Goal: Task Accomplishment & Management: Manage account settings

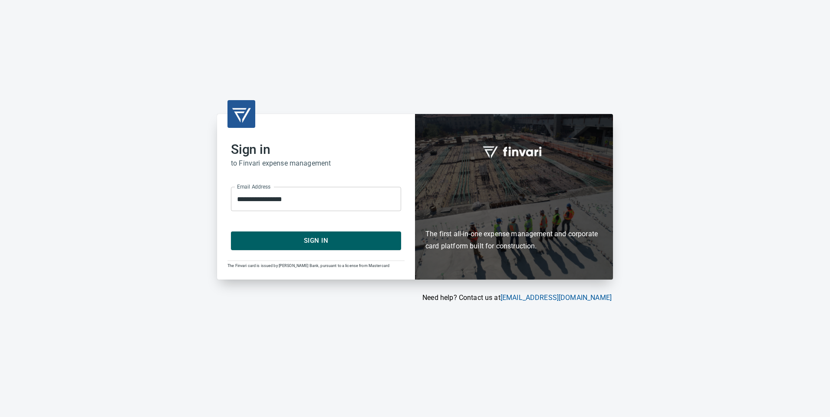
click at [296, 241] on span "Sign In" at bounding box center [315, 240] width 151 height 11
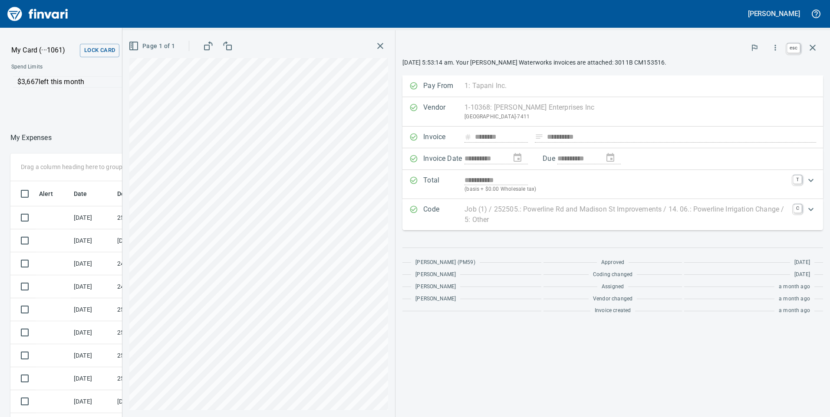
scroll to position [315, 572]
click at [812, 51] on icon "button" at bounding box center [812, 48] width 10 height 10
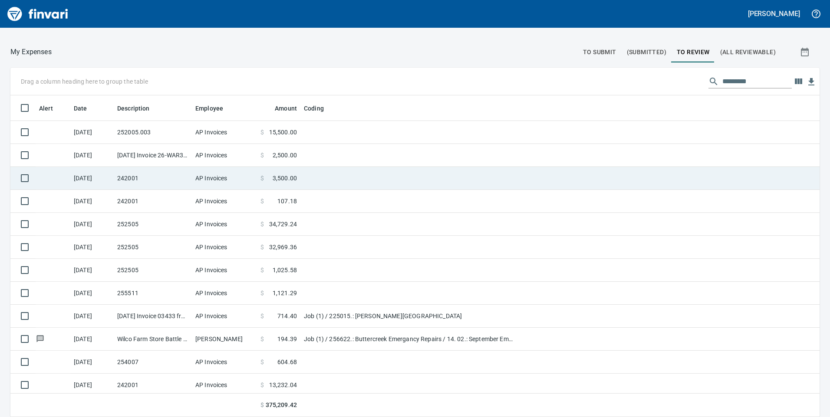
click at [289, 176] on span "3,500.00" at bounding box center [284, 178] width 24 height 9
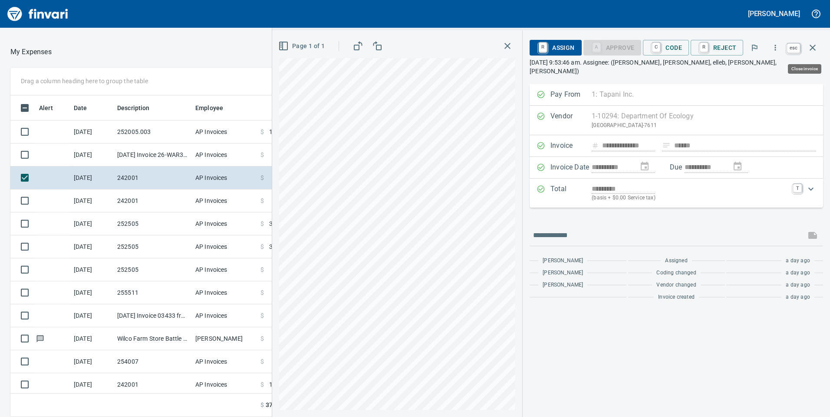
scroll to position [315, 572]
click at [817, 49] on icon "button" at bounding box center [812, 48] width 10 height 10
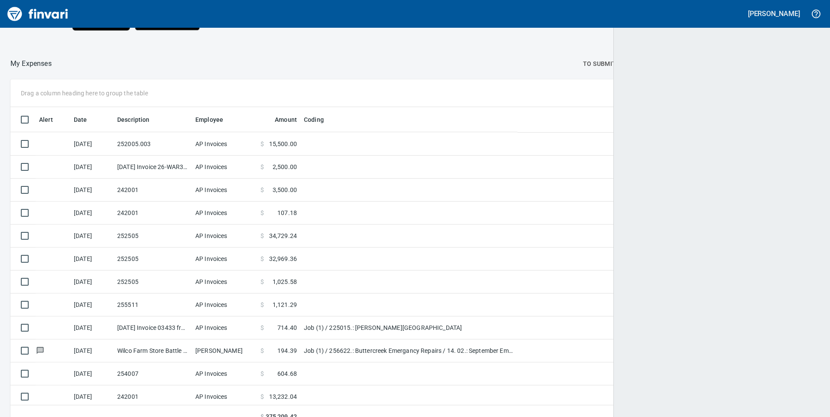
scroll to position [315, 789]
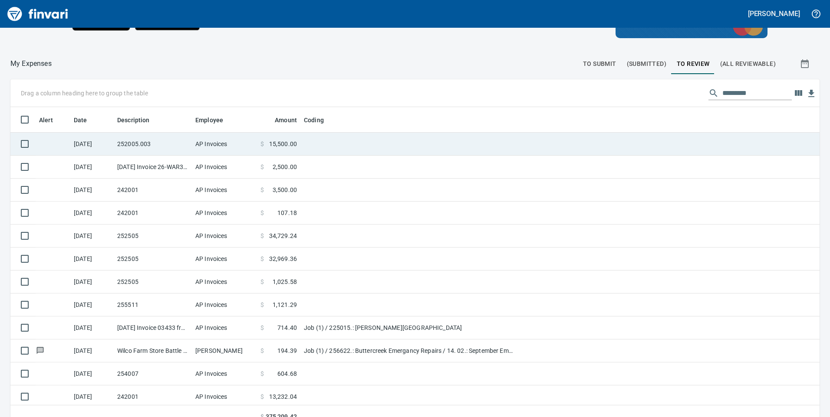
click at [286, 143] on span "15,500.00" at bounding box center [283, 144] width 28 height 9
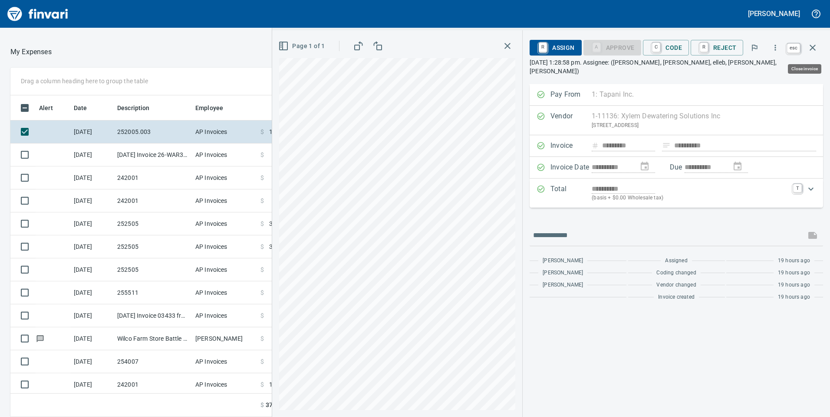
scroll to position [315, 572]
click at [812, 43] on icon "button" at bounding box center [812, 48] width 10 height 10
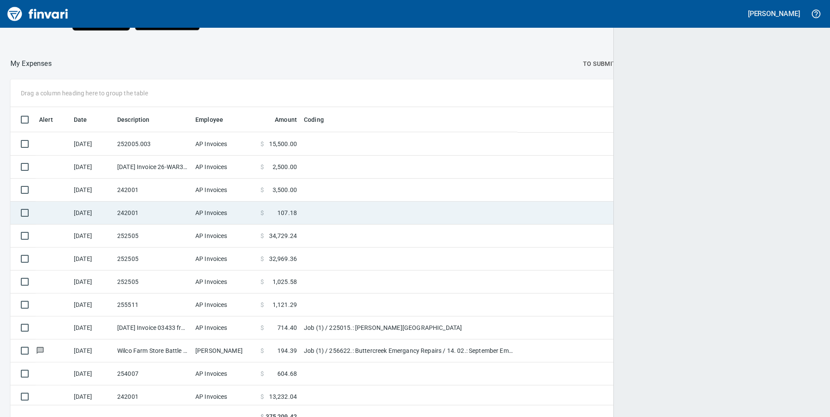
scroll to position [315, 789]
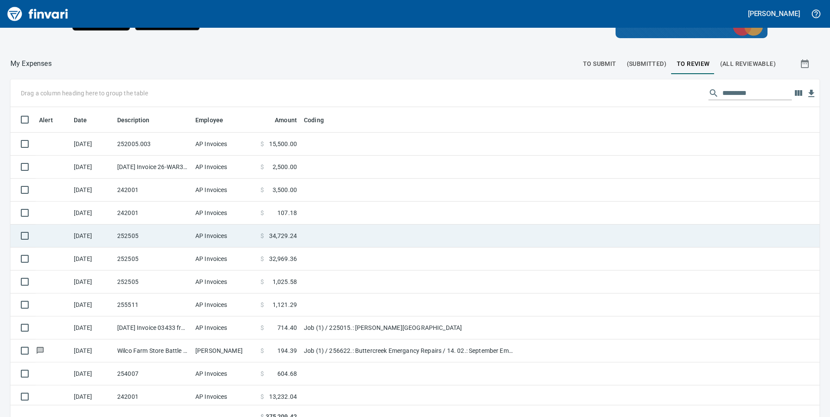
click at [278, 233] on span "34,729.24" at bounding box center [283, 236] width 28 height 9
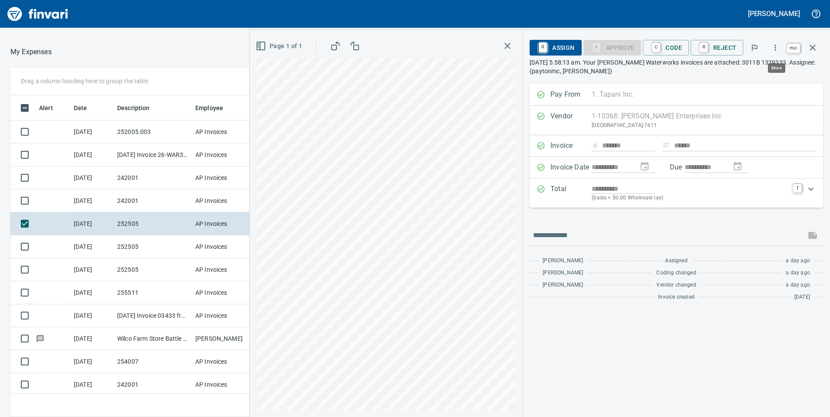
scroll to position [315, 572]
click at [813, 48] on icon "button" at bounding box center [812, 48] width 10 height 10
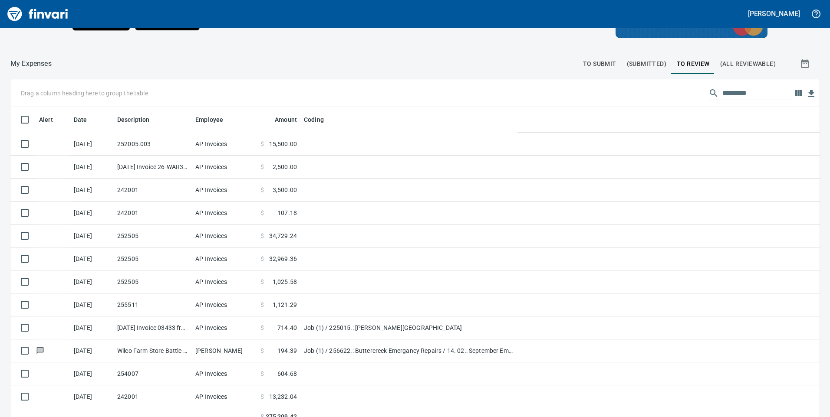
scroll to position [315, 789]
